Goal: Contribute content: Add original content to the website for others to see

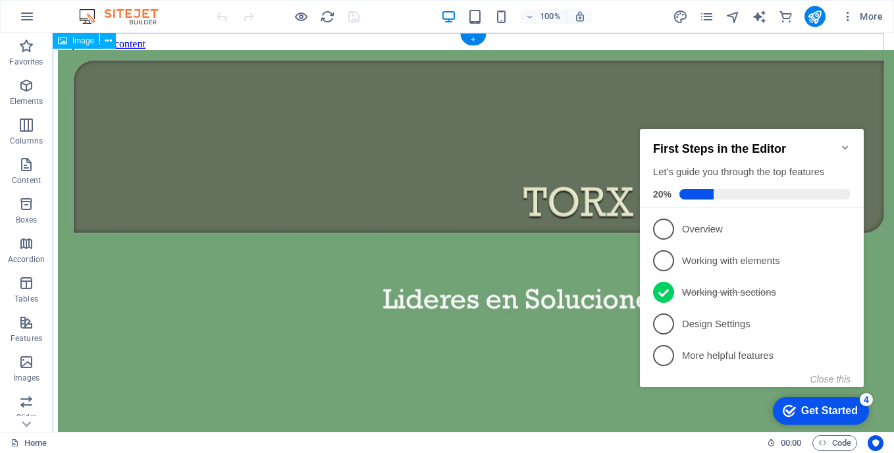
click at [512, 133] on figure at bounding box center [473, 288] width 831 height 476
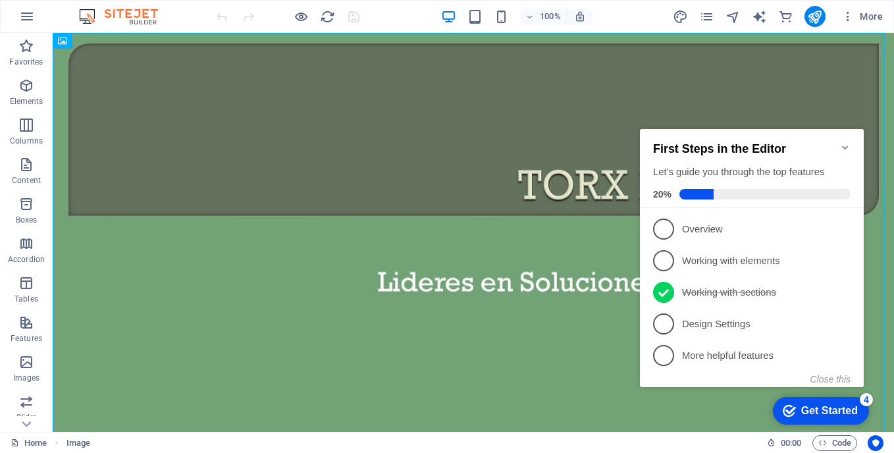
click at [847, 146] on icon "Minimize checklist" at bounding box center [845, 148] width 6 height 4
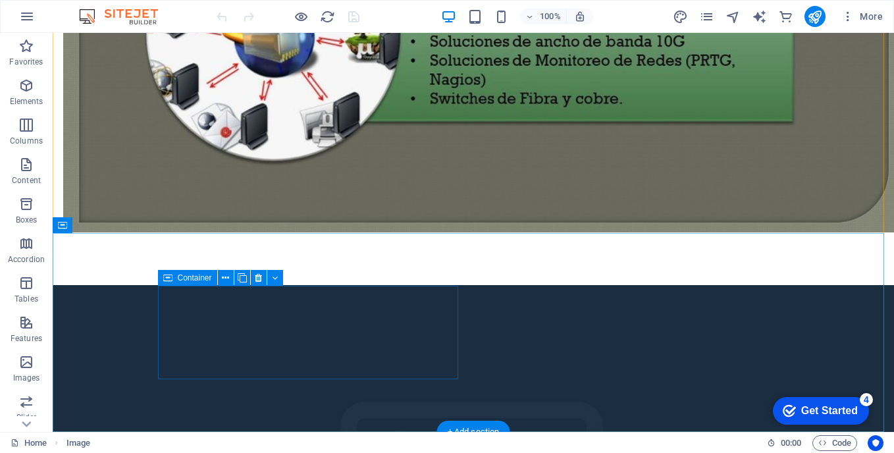
scroll to position [2290, 0]
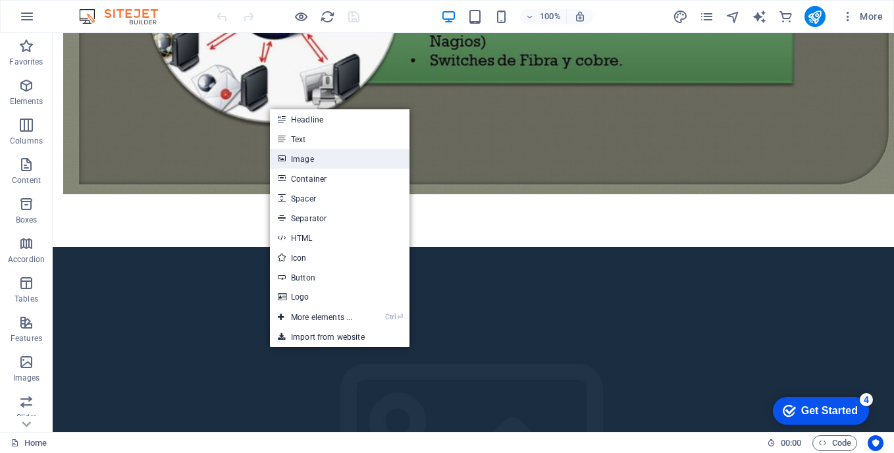
click at [313, 157] on link "Image" at bounding box center [340, 159] width 140 height 20
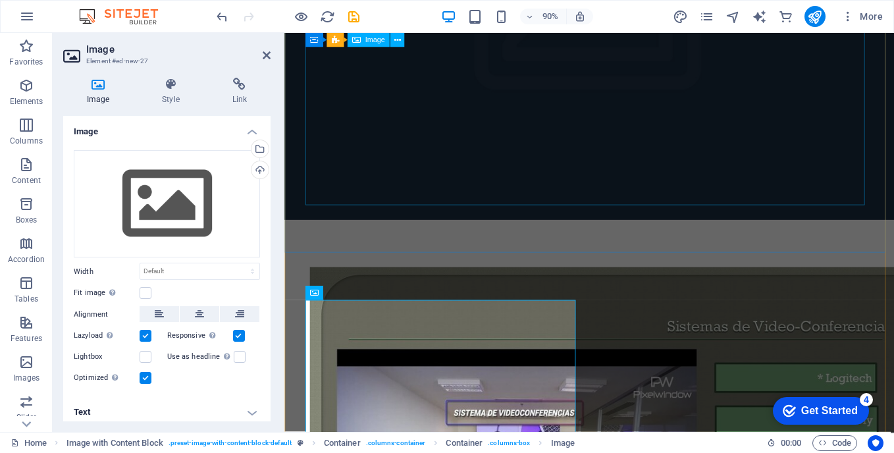
scroll to position [2153, 0]
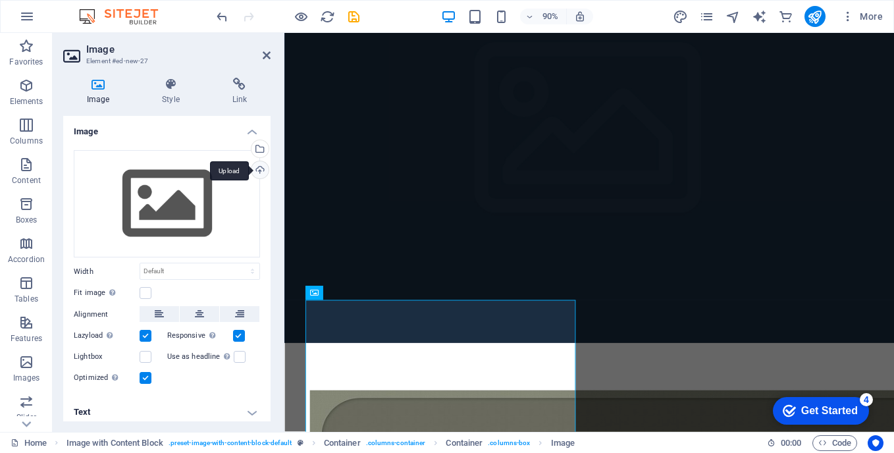
click at [256, 167] on div "Upload" at bounding box center [259, 171] width 20 height 20
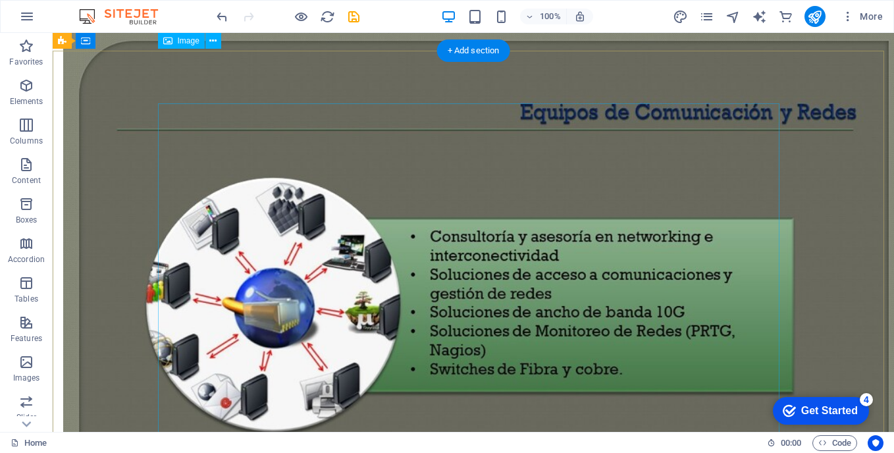
scroll to position [1490, 0]
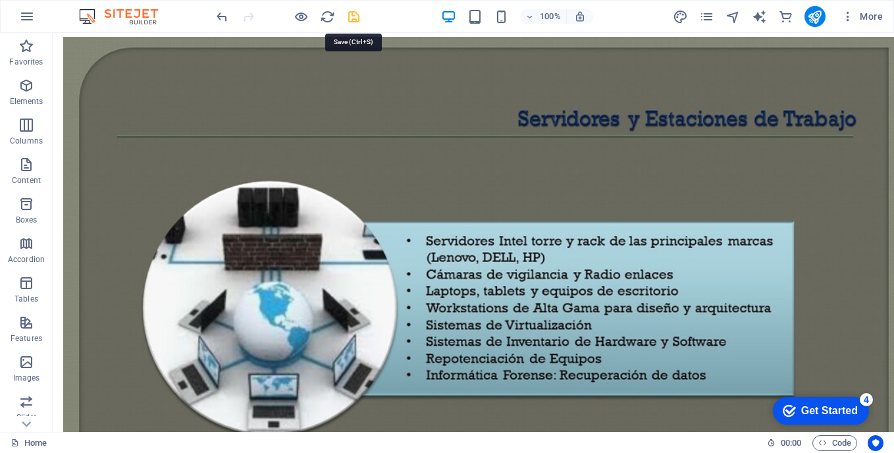
click at [354, 15] on icon "save" at bounding box center [353, 16] width 15 height 15
click at [817, 18] on icon "publish" at bounding box center [814, 16] width 15 height 15
